Goal: Task Accomplishment & Management: Manage account settings

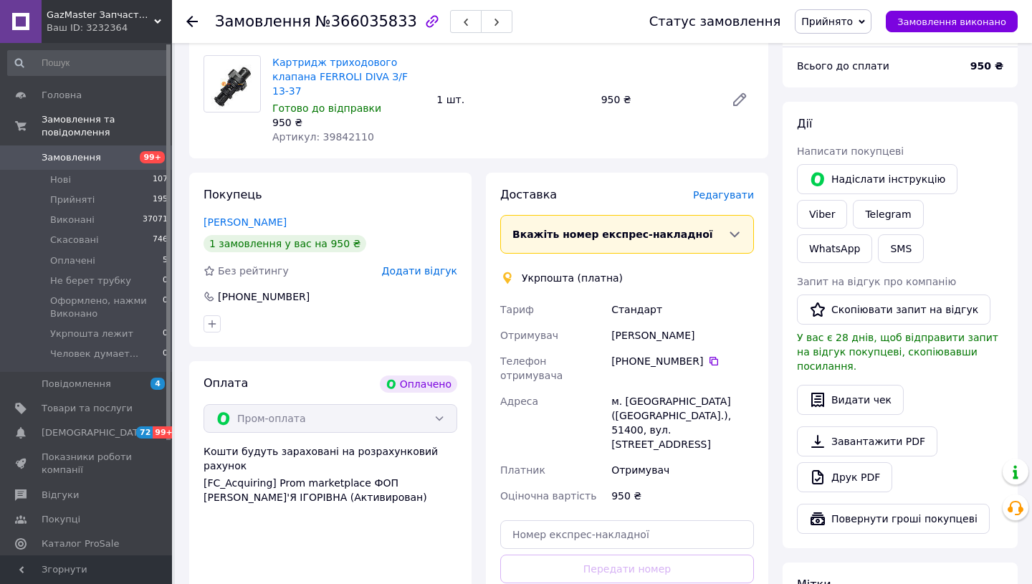
scroll to position [517, 0]
click at [729, 190] on span "Редагувати" at bounding box center [723, 195] width 61 height 11
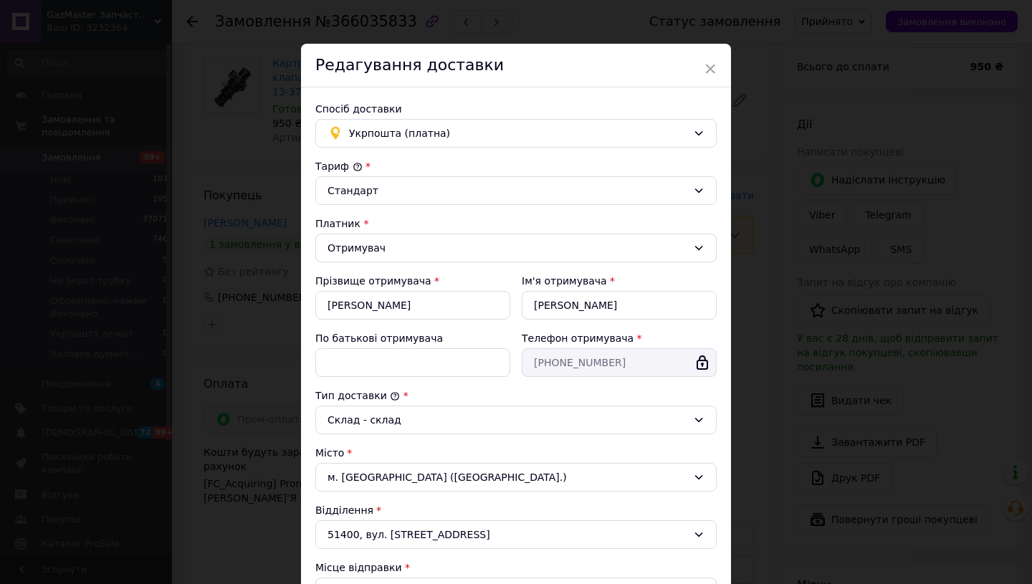
scroll to position [0, 0]
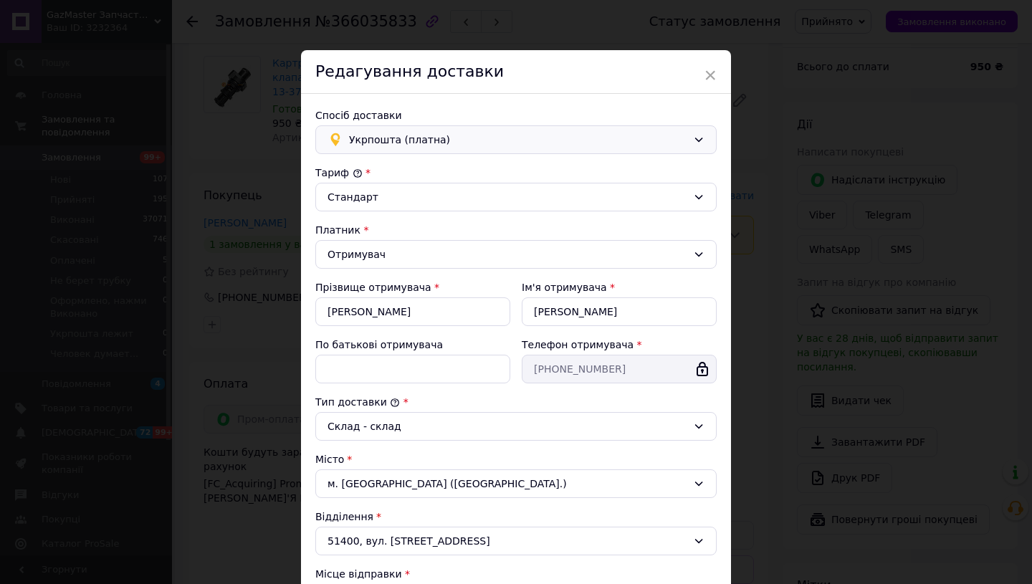
click at [404, 138] on span "Укрпошта (платна)" at bounding box center [518, 140] width 338 height 16
click at [404, 173] on span "Нова Пошта (платна)" at bounding box center [524, 171] width 355 height 14
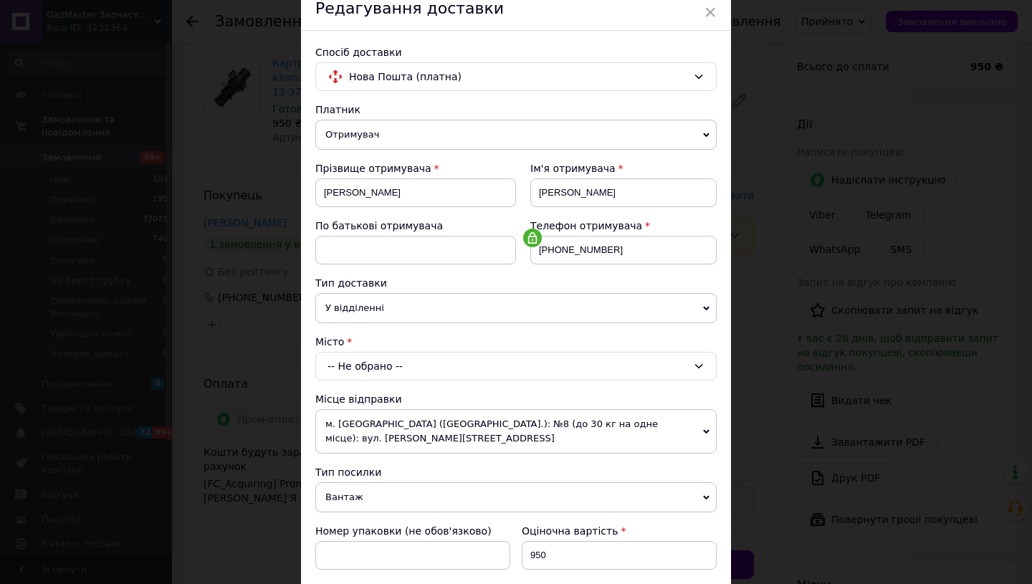
scroll to position [77, 0]
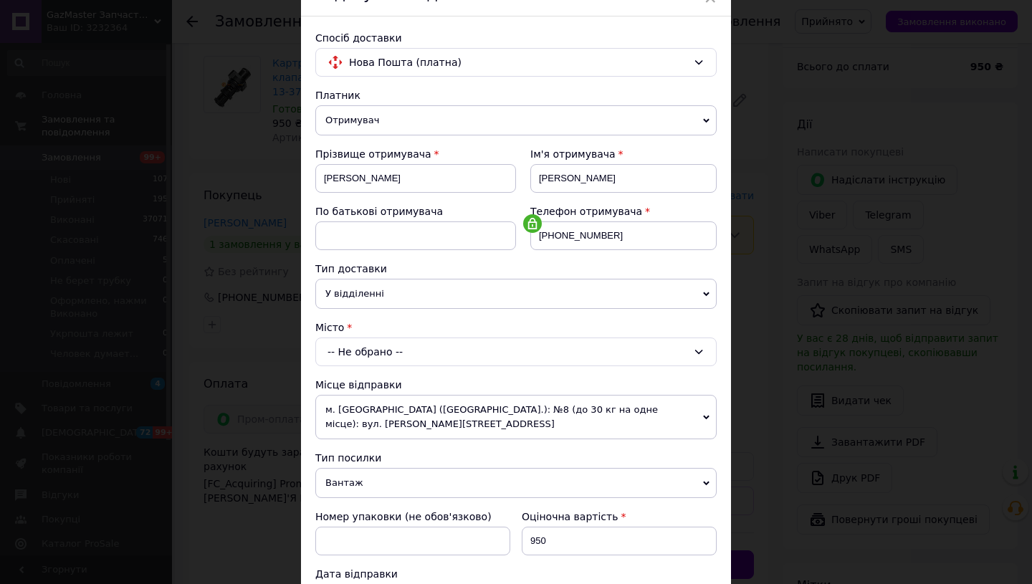
click at [415, 353] on div "-- Не обрано --" at bounding box center [515, 352] width 401 height 29
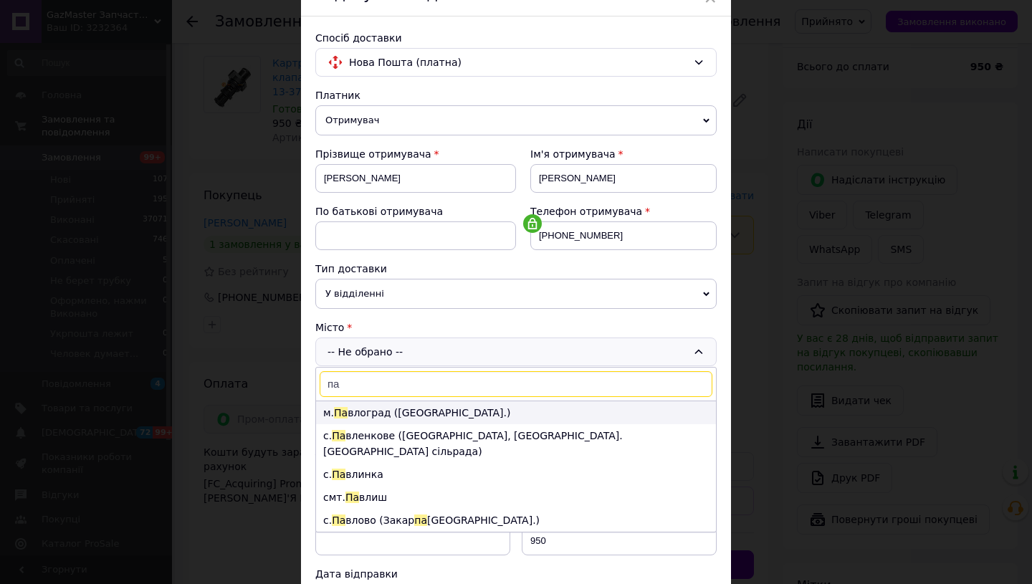
type input "па"
click at [421, 411] on li "м. Па влоград ([GEOGRAPHIC_DATA].)" at bounding box center [516, 412] width 400 height 23
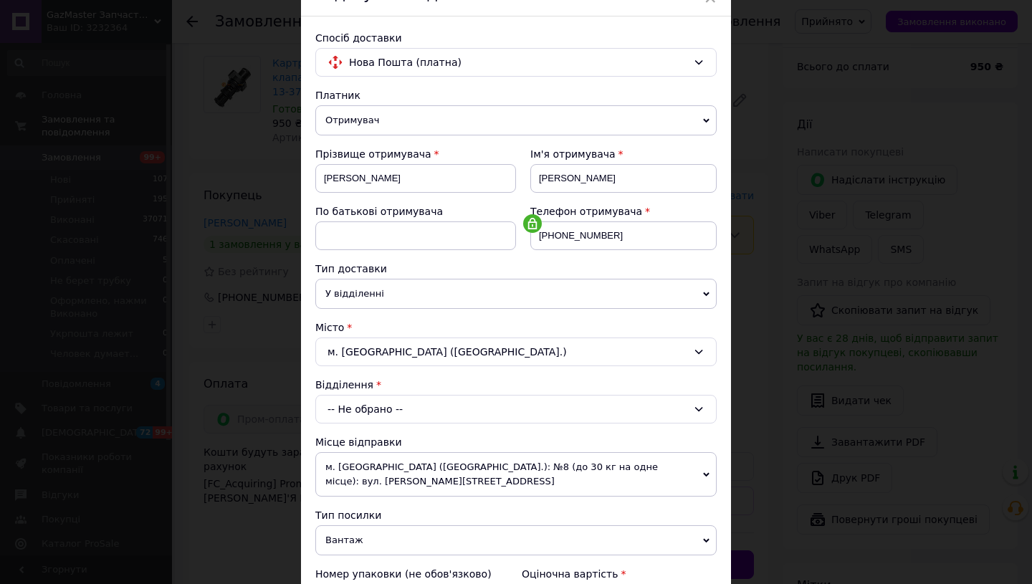
click at [355, 408] on div "-- Не обрано --" at bounding box center [515, 409] width 401 height 29
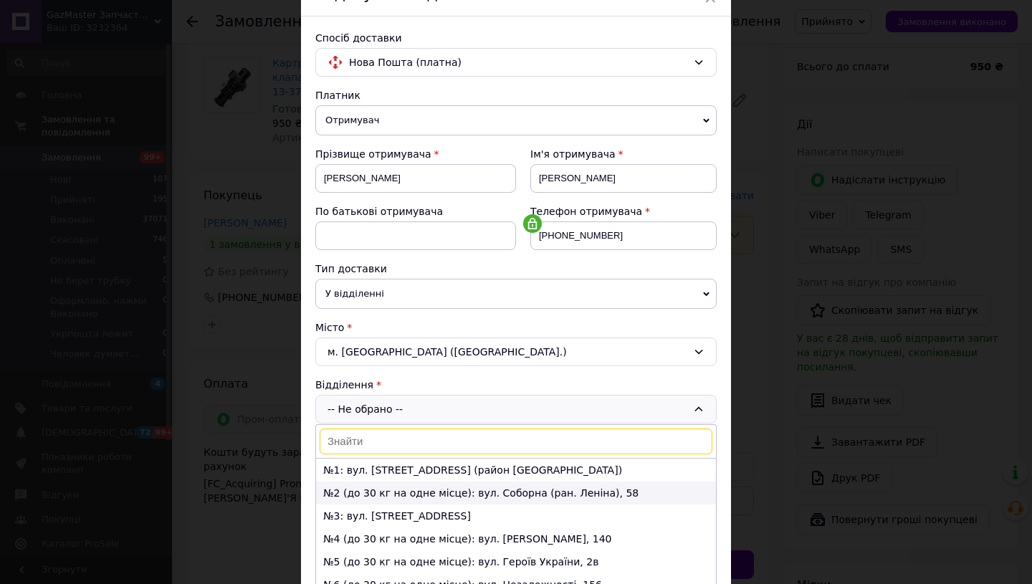
click at [371, 493] on li "№2 (до 30 кг на одне місце): вул. Соборна (ран. Леніна), 58" at bounding box center [516, 493] width 400 height 23
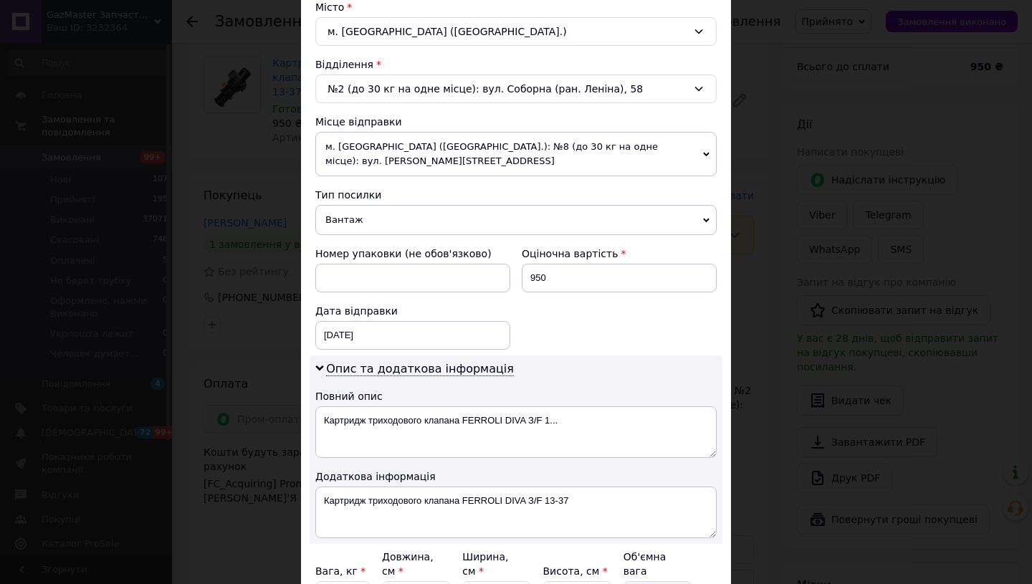
scroll to position [530, 0]
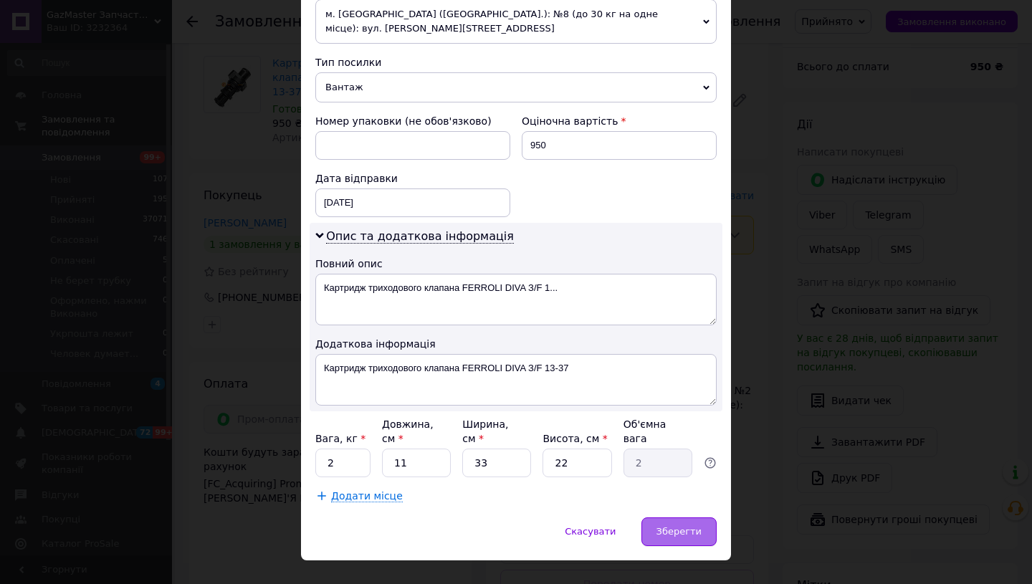
click at [684, 526] on span "Зберегти" at bounding box center [678, 531] width 45 height 11
